Goal: Transaction & Acquisition: Download file/media

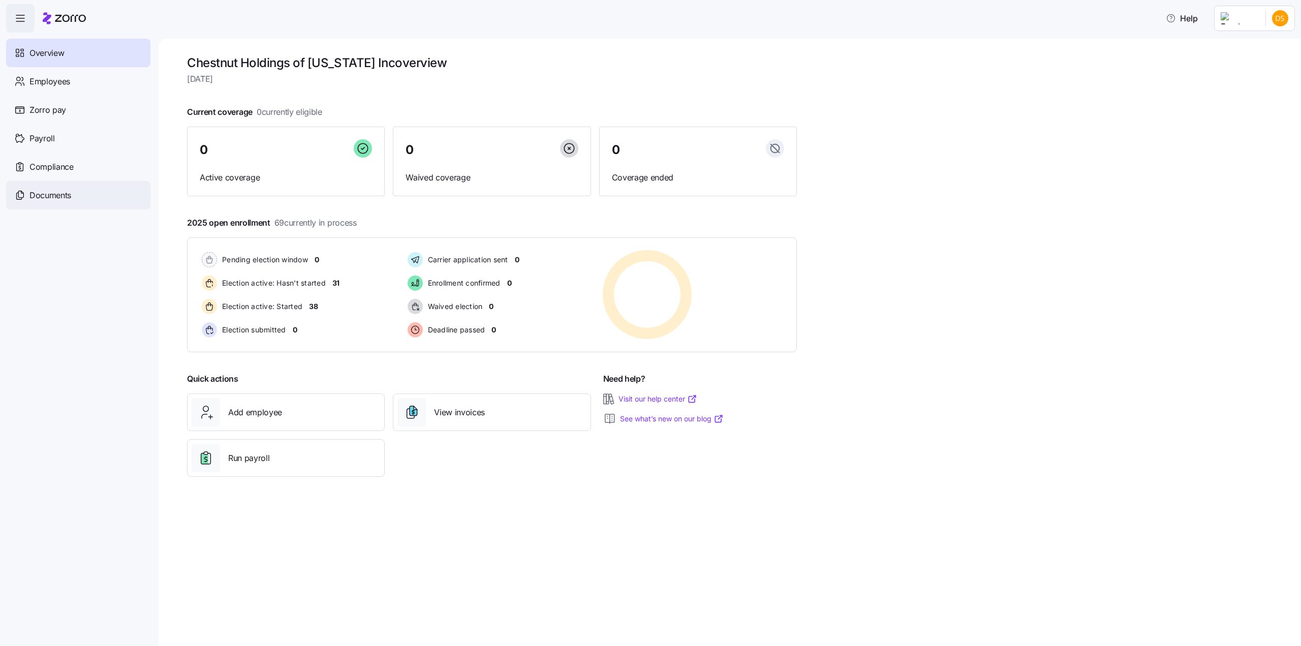
click at [50, 194] on span "Documents" at bounding box center [50, 195] width 42 height 13
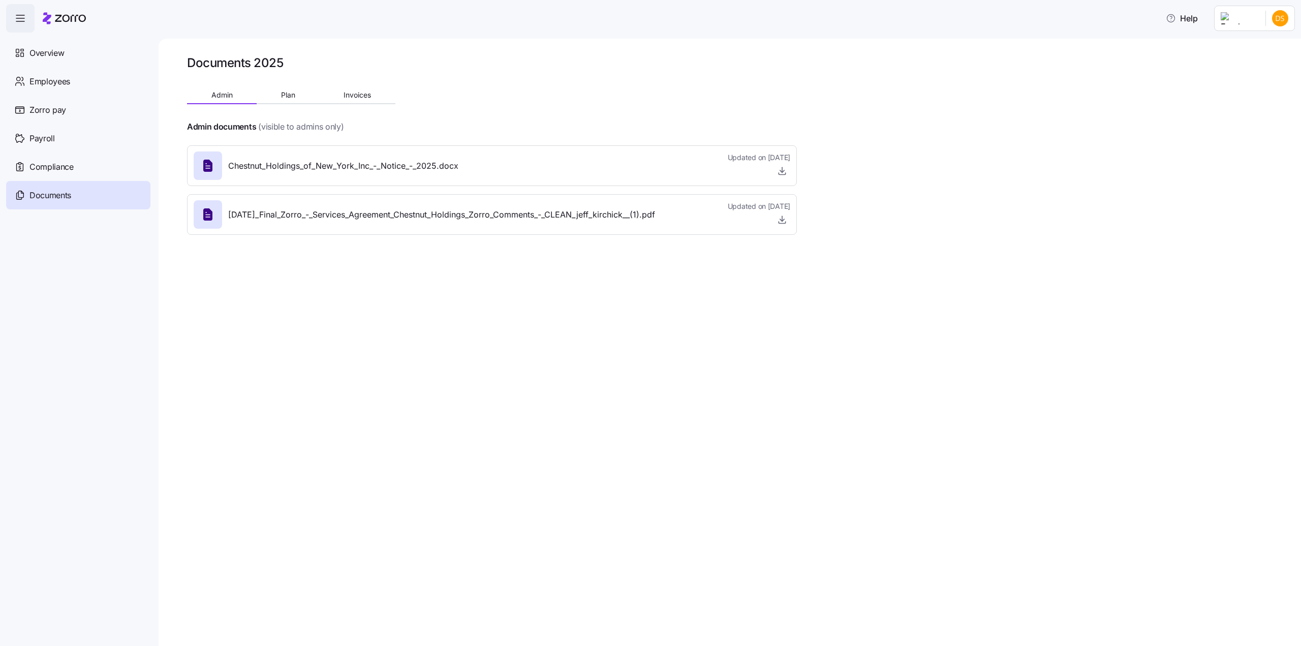
click at [375, 163] on span "Chestnut_Holdings_of_New_York_Inc_-_Notice_-_2025.docx" at bounding box center [343, 166] width 230 height 13
click at [375, 167] on span "Chestnut_Holdings_of_New_York_Inc_-_Notice_-_2025.docx" at bounding box center [343, 166] width 230 height 13
click at [288, 96] on span "Plan" at bounding box center [288, 94] width 14 height 7
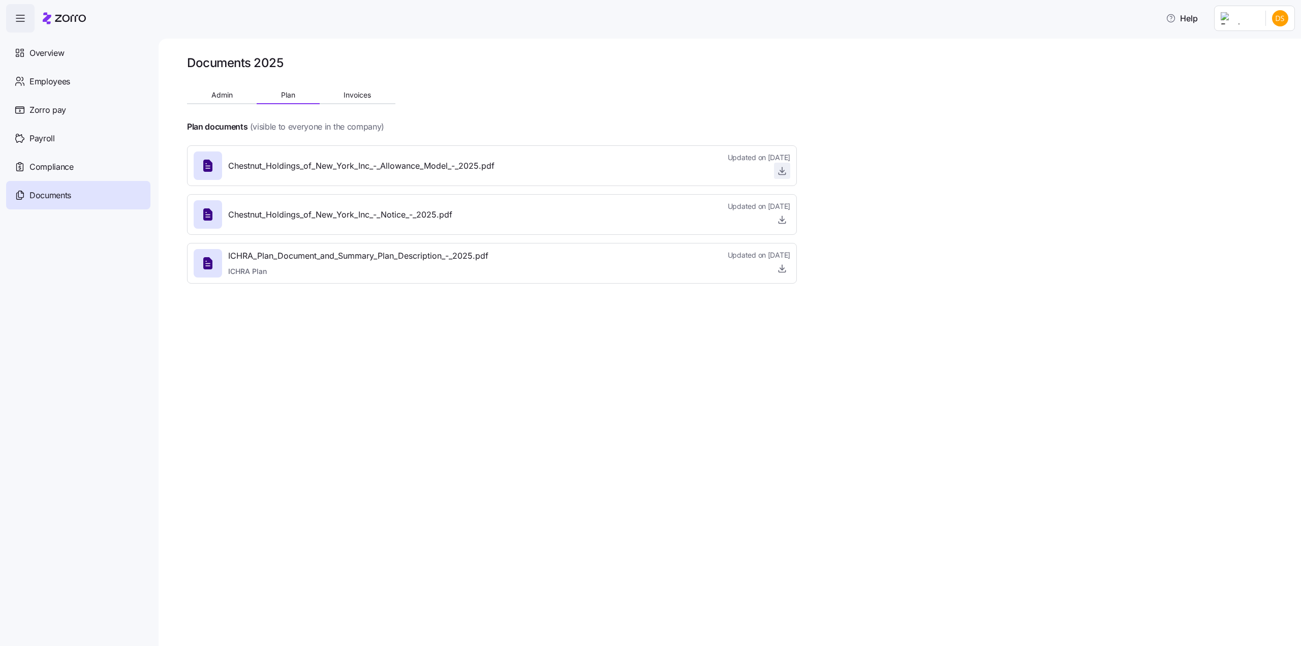
click at [783, 172] on icon "button" at bounding box center [782, 171] width 4 height 2
